Goal: Navigation & Orientation: Find specific page/section

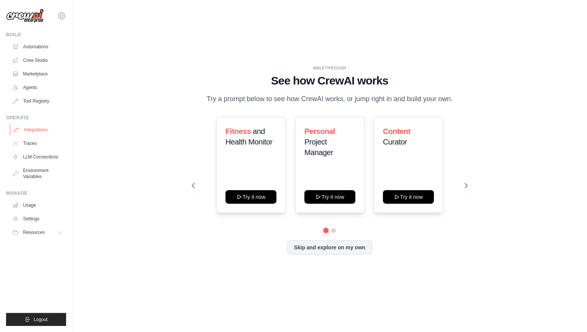
click at [37, 136] on link "Integrations" at bounding box center [38, 130] width 57 height 12
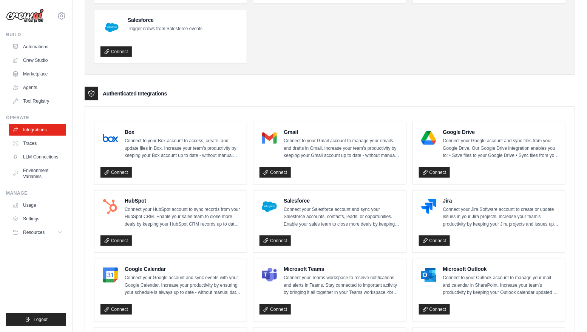
scroll to position [131, 0]
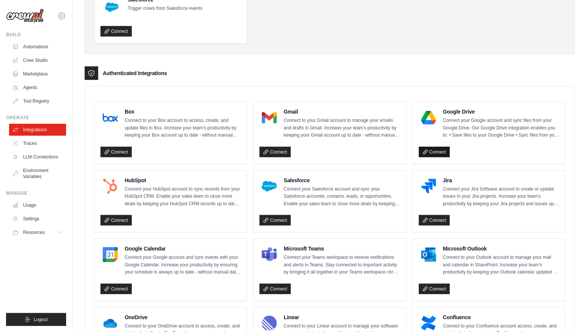
click at [440, 157] on link "Connect" at bounding box center [434, 152] width 31 height 11
click at [281, 157] on link "Connect" at bounding box center [274, 152] width 31 height 11
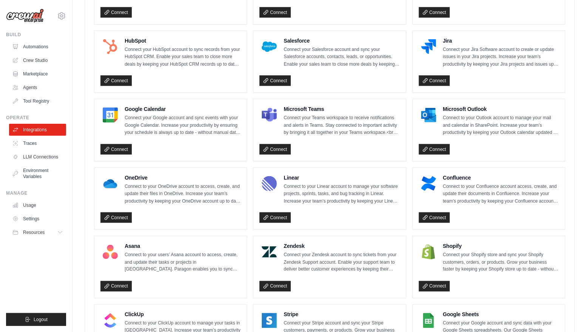
scroll to position [262, 0]
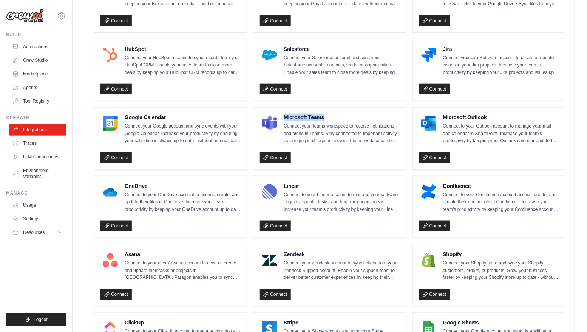
drag, startPoint x: 339, startPoint y: 140, endPoint x: 289, endPoint y: 141, distance: 49.9
click at [289, 121] on h4 "Microsoft Teams" at bounding box center [342, 118] width 116 height 8
drag, startPoint x: 171, startPoint y: 215, endPoint x: 107, endPoint y: 215, distance: 64.6
click at [107, 214] on div "OneDrive Connect to your OneDrive account to access, create, and update their f…" at bounding box center [170, 197] width 140 height 31
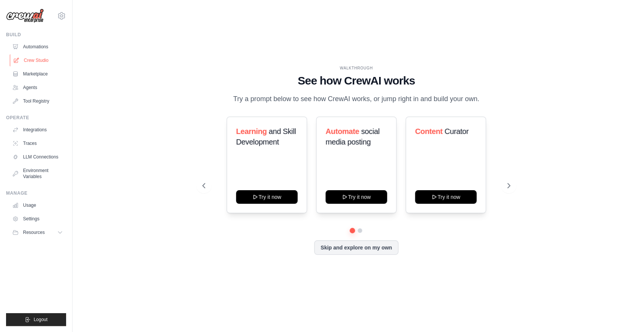
click at [31, 64] on link "Crew Studio" at bounding box center [38, 60] width 57 height 12
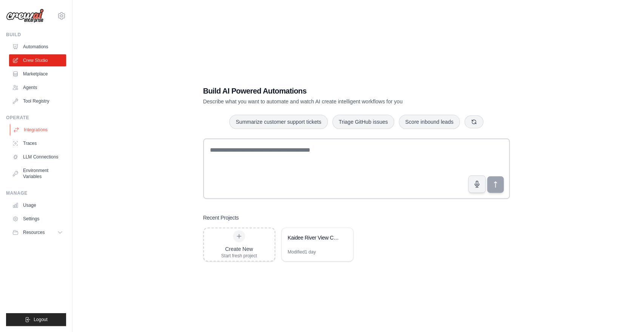
click at [42, 136] on link "Integrations" at bounding box center [38, 130] width 57 height 12
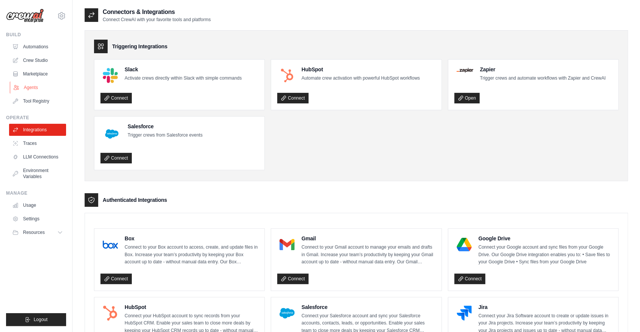
click at [35, 94] on link "Agents" at bounding box center [38, 88] width 57 height 12
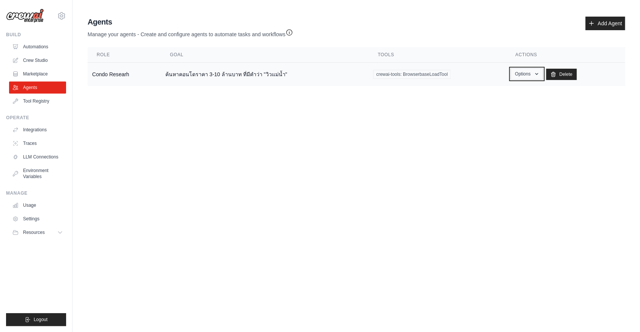
click at [532, 79] on button "Options" at bounding box center [527, 73] width 32 height 11
click at [505, 98] on link "Show" at bounding box center [516, 92] width 54 height 14
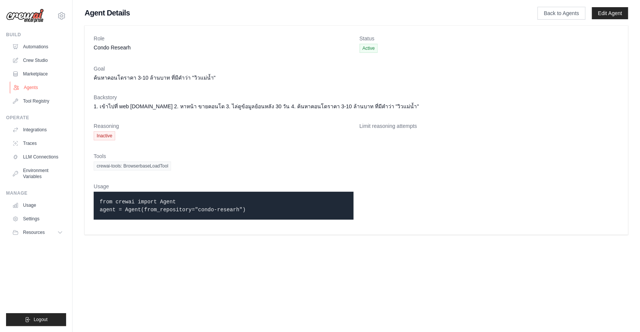
click at [36, 88] on link "Agents" at bounding box center [38, 88] width 57 height 12
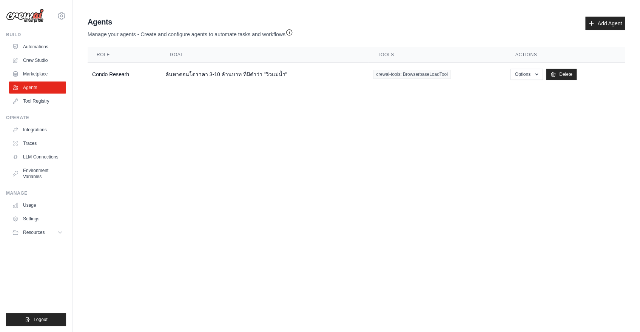
click at [299, 193] on body "[EMAIL_ADDRESS][DOMAIN_NAME] Settings Build Automations Crew Studio" at bounding box center [320, 166] width 640 height 332
